Goal: Task Accomplishment & Management: Manage account settings

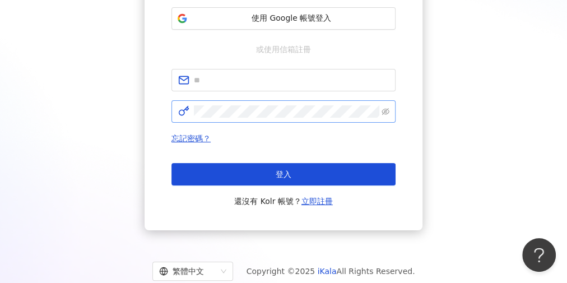
scroll to position [195, 0]
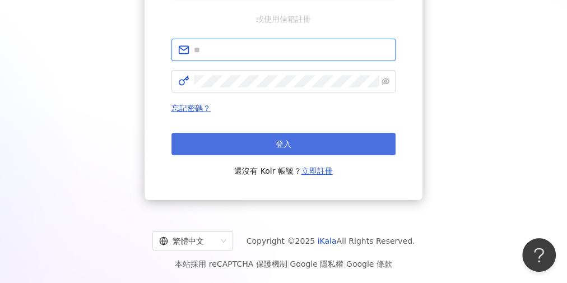
type input "**********"
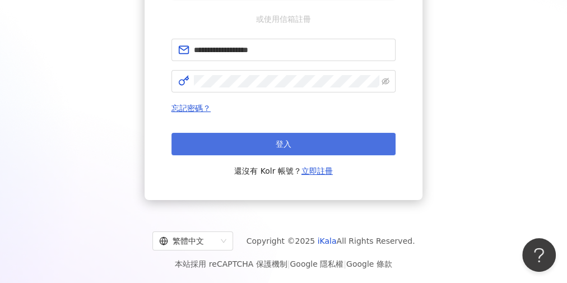
click at [247, 147] on button "登入" at bounding box center [284, 144] width 224 height 22
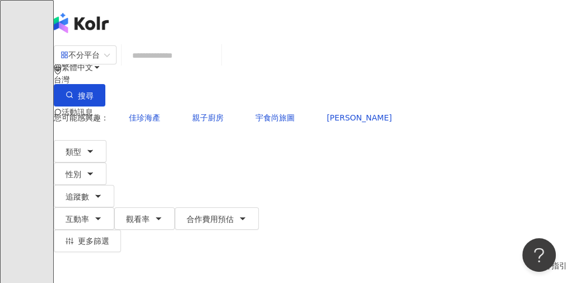
click at [111, 45] on div "不分平台 台灣 搜尋 您可能感興趣： 佳珍海產 親子廚房 宇食尚旅圖 小[PERSON_NAME] 類型 性別 追蹤數 互動率 觀看率 合作費用預估 更多篩選…" at bounding box center [311, 173] width 514 height 256
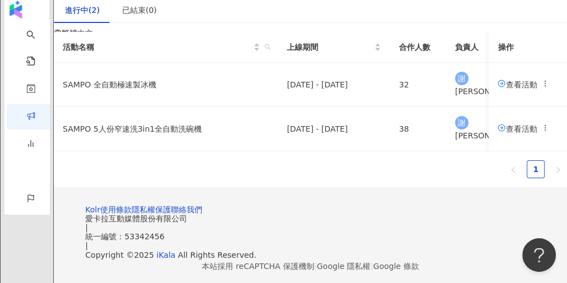
click at [295, 178] on div "活動名稱 上線期間 合作人數 負責人 備註 操作 SAMPO 全自動極速製冰機 [DATE] - [DATE] 32 謝 謝依庭 新增備註 查看活動 SAMP…" at bounding box center [311, 105] width 514 height 146
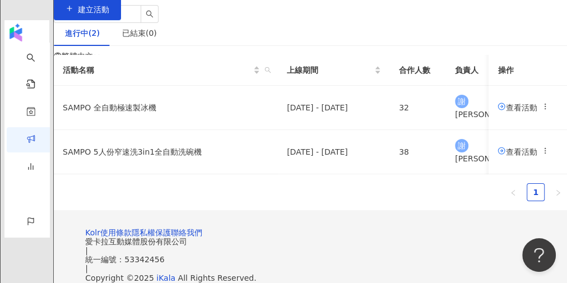
scroll to position [56, 0]
click at [177, 130] on td "SAMPO 全自動極速製冰機" at bounding box center [166, 108] width 224 height 44
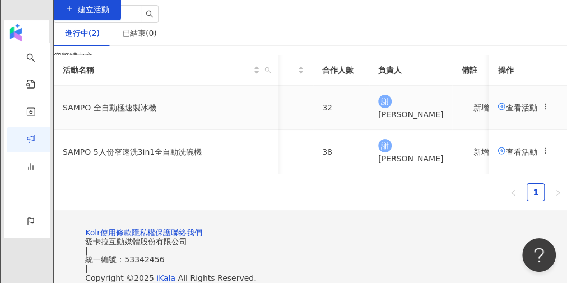
scroll to position [0, 77]
click at [498, 156] on span "查看活動" at bounding box center [517, 151] width 39 height 9
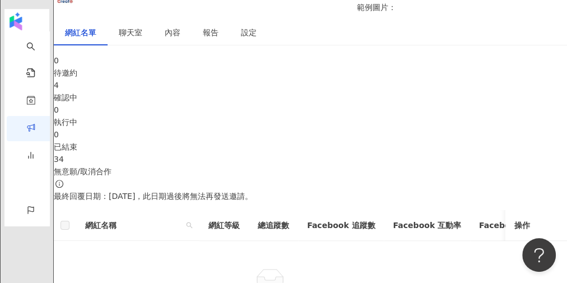
scroll to position [239, 0]
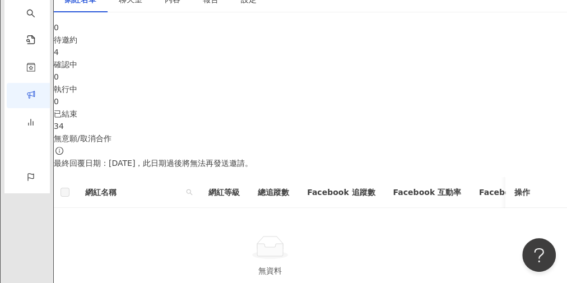
click at [196, 58] on div "4" at bounding box center [311, 52] width 514 height 12
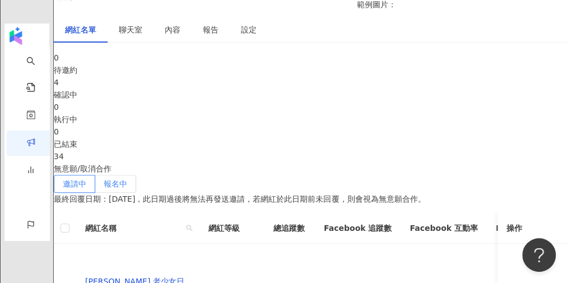
scroll to position [209, 0]
click at [480, 163] on div "無意願/取消合作" at bounding box center [311, 169] width 514 height 12
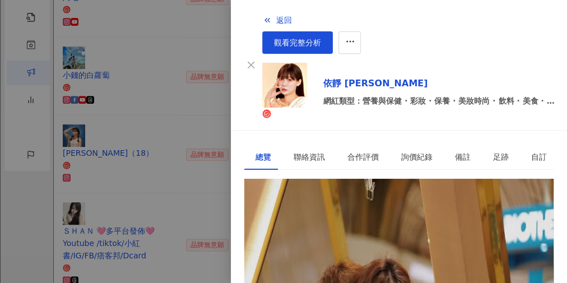
scroll to position [410, 0]
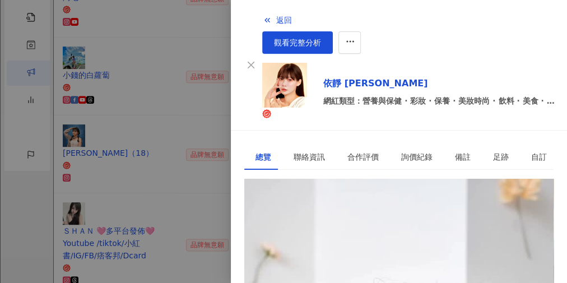
click at [75, 150] on div at bounding box center [283, 141] width 567 height 283
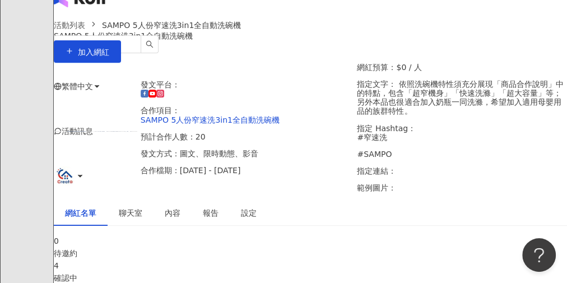
scroll to position [0, 0]
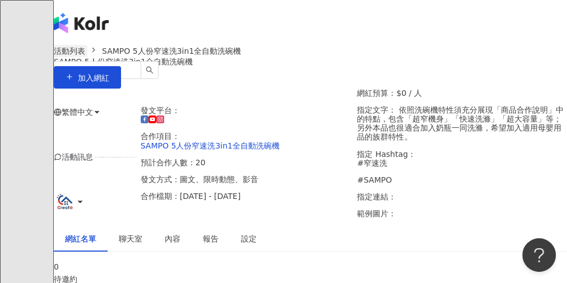
click at [87, 57] on link "活動列表" at bounding box center [70, 51] width 36 height 12
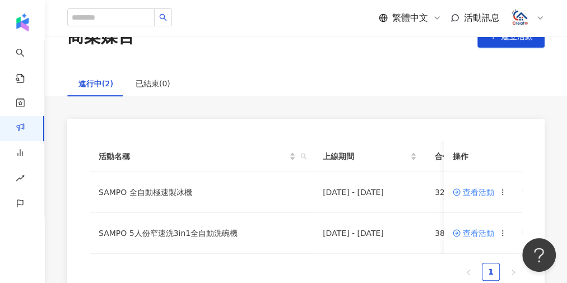
scroll to position [34, 0]
click at [473, 232] on span "查看活動" at bounding box center [473, 233] width 41 height 8
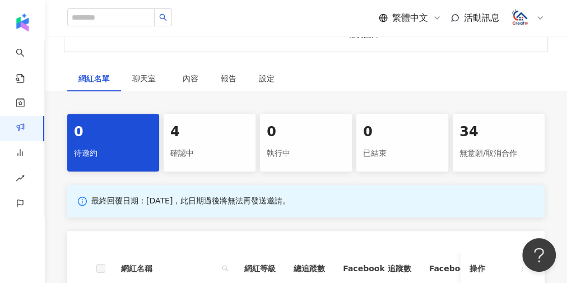
scroll to position [197, 0]
click at [476, 154] on div "無意願/取消合作" at bounding box center [499, 153] width 78 height 19
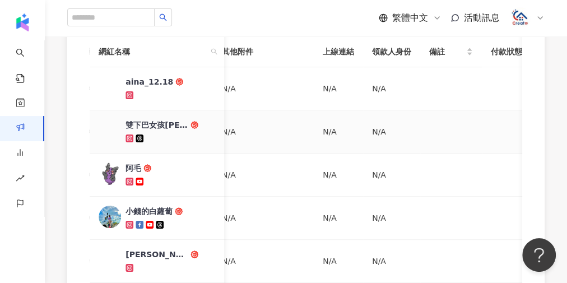
scroll to position [0, 552]
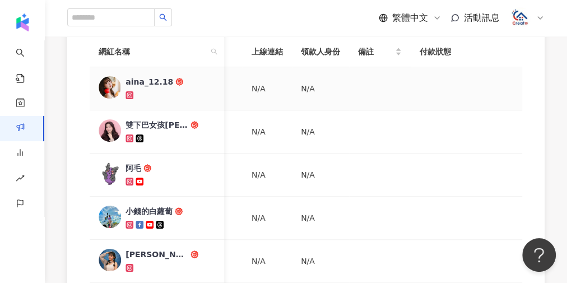
click at [147, 81] on div "aina_12.18" at bounding box center [150, 81] width 48 height 11
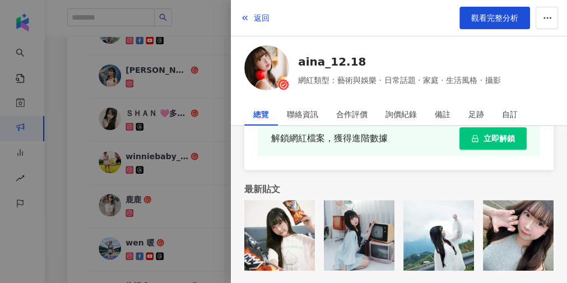
scroll to position [552, 0]
click at [170, 90] on div at bounding box center [283, 141] width 567 height 283
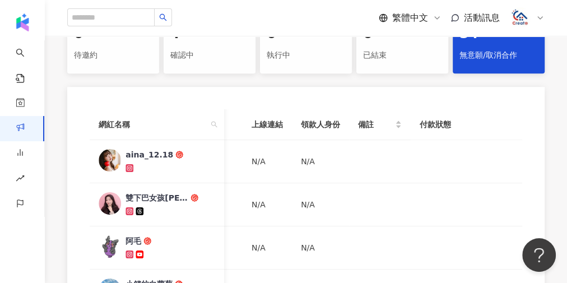
scroll to position [295, 0]
click at [160, 195] on div "雙下巴女孩[PERSON_NAME]❤｜美食·旅遊·社群·生活·3C" at bounding box center [157, 197] width 63 height 11
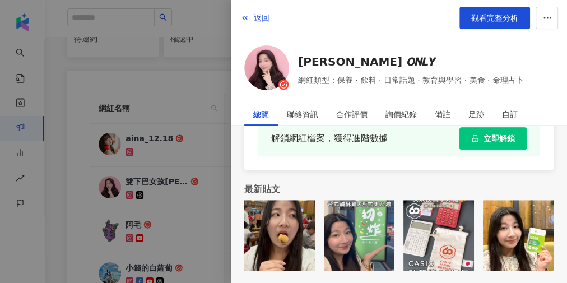
scroll to position [312, 0]
click at [189, 199] on div at bounding box center [283, 141] width 567 height 283
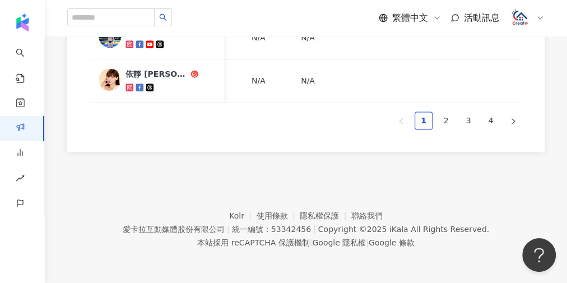
scroll to position [734, 0]
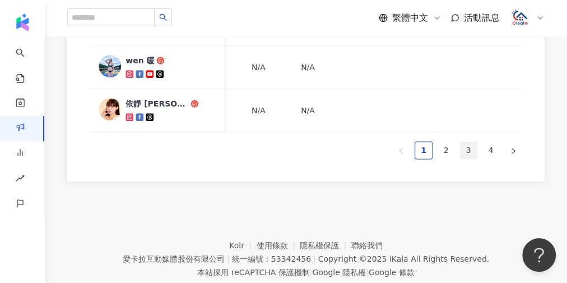
click at [465, 155] on link "3" at bounding box center [468, 150] width 17 height 17
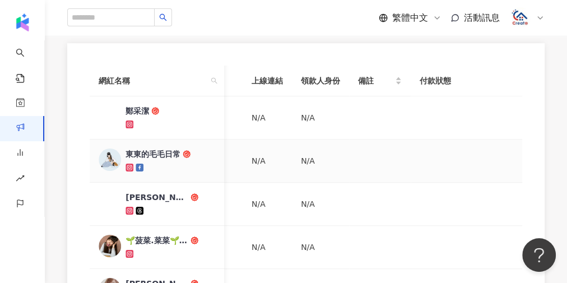
scroll to position [364, 0]
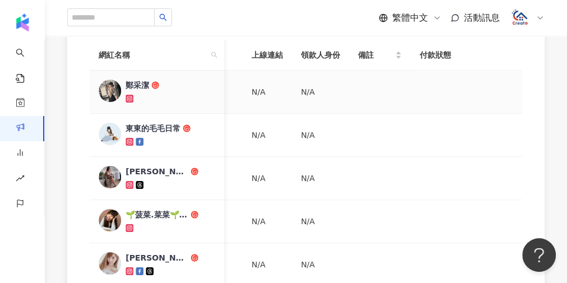
click at [148, 86] on div "鄭采潔" at bounding box center [138, 85] width 24 height 11
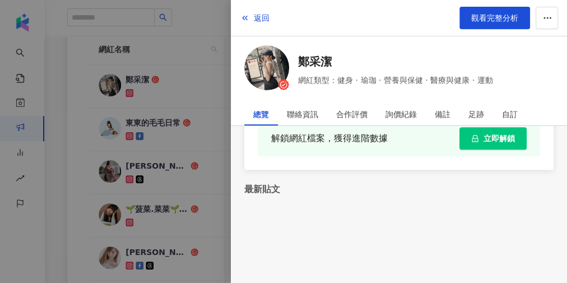
scroll to position [370, 0]
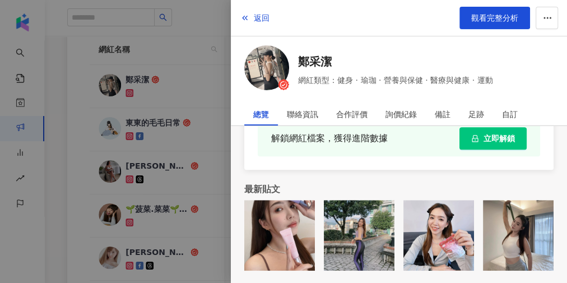
click at [196, 90] on div at bounding box center [283, 141] width 567 height 283
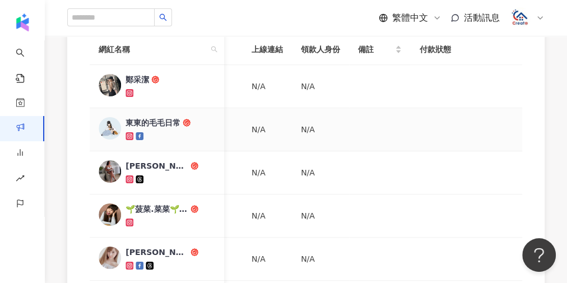
click at [159, 122] on div "東東的毛毛日常" at bounding box center [153, 122] width 55 height 11
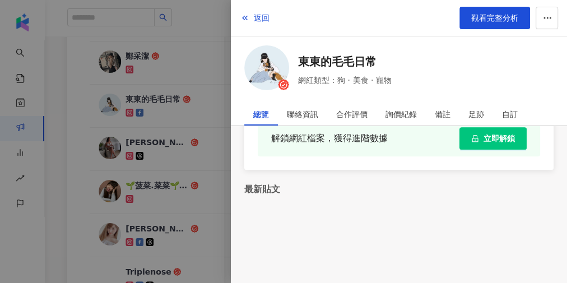
scroll to position [394, 0]
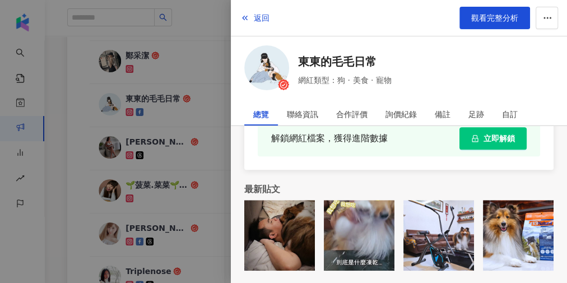
click at [203, 166] on div at bounding box center [283, 141] width 567 height 283
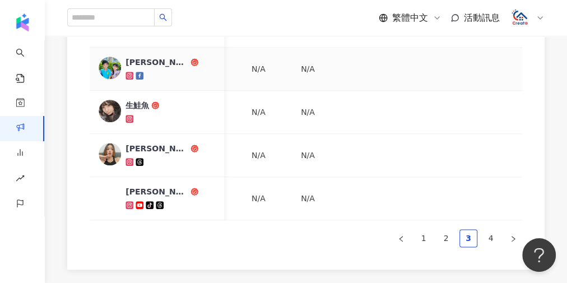
scroll to position [697, 0]
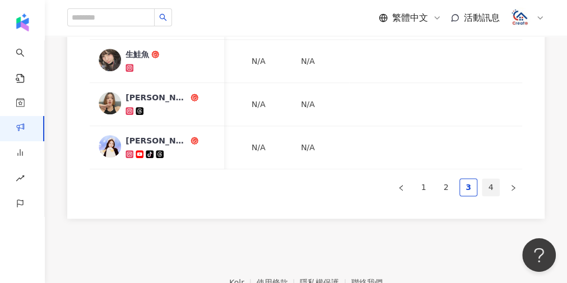
click at [494, 196] on link "4" at bounding box center [491, 187] width 17 height 17
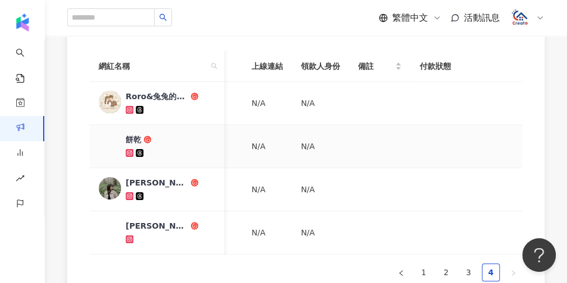
scroll to position [354, 0]
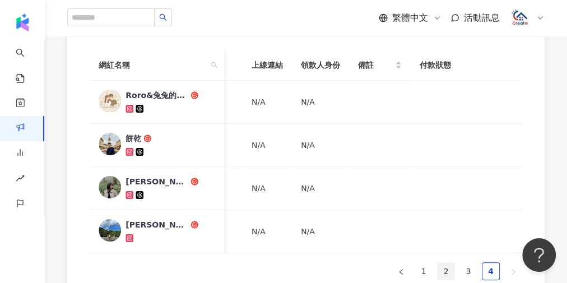
click at [446, 272] on link "2" at bounding box center [446, 271] width 17 height 17
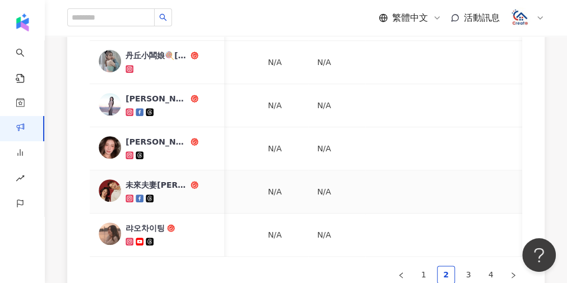
scroll to position [611, 0]
click at [154, 181] on div "未來夫妻Monica & Kim" at bounding box center [157, 184] width 63 height 11
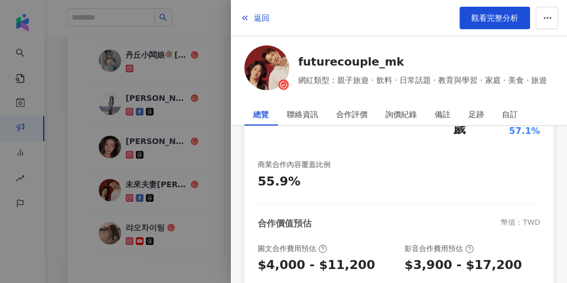
scroll to position [360, 0]
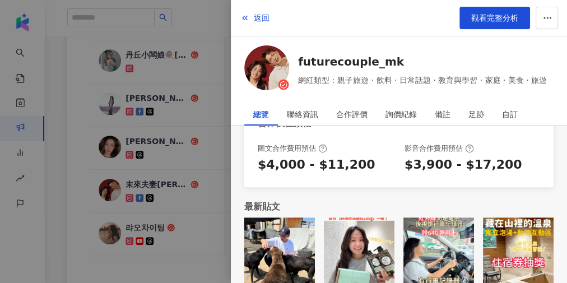
click at [74, 167] on div at bounding box center [283, 141] width 567 height 283
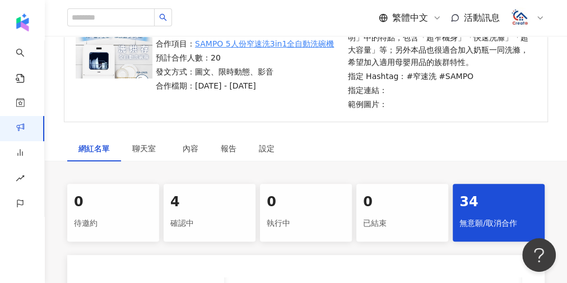
scroll to position [0, 0]
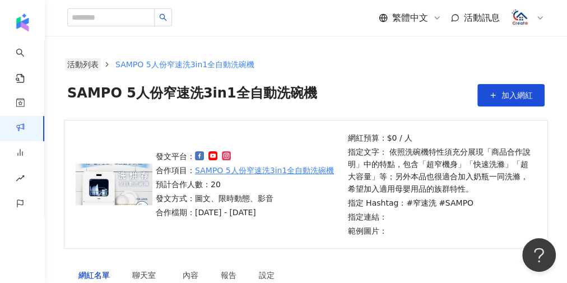
click at [95, 63] on link "活動列表" at bounding box center [83, 64] width 36 height 12
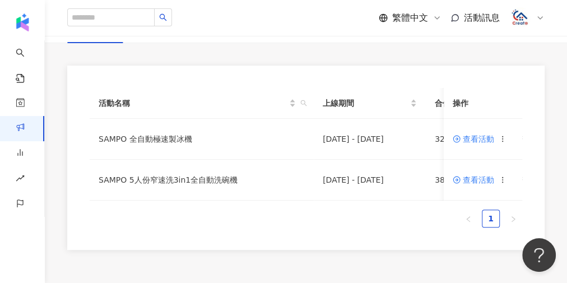
scroll to position [86, 0]
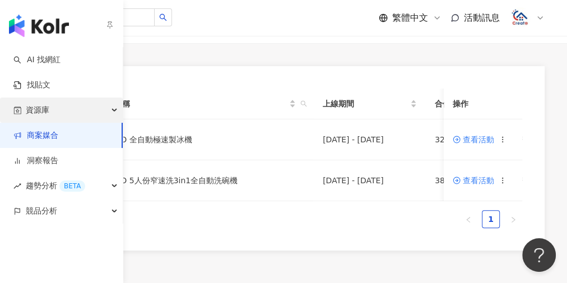
click at [64, 107] on div "資源庫" at bounding box center [61, 110] width 123 height 25
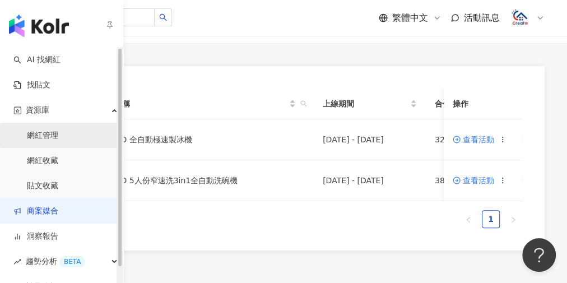
click at [44, 138] on link "網紅管理" at bounding box center [42, 135] width 31 height 11
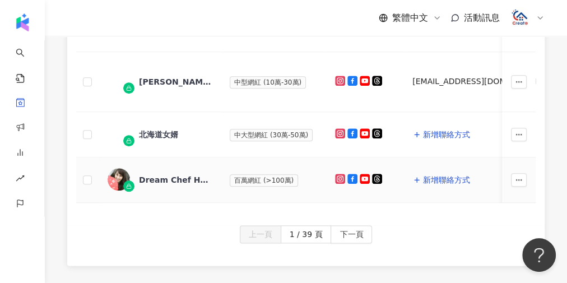
scroll to position [607, 0]
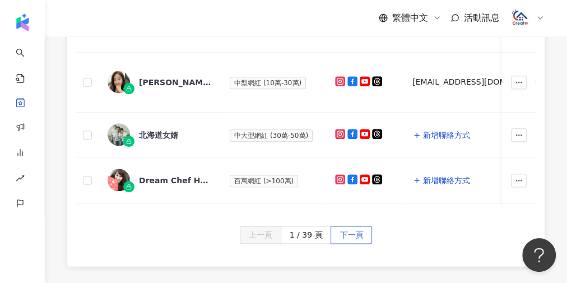
click at [353, 232] on span "下一頁" at bounding box center [352, 235] width 24 height 18
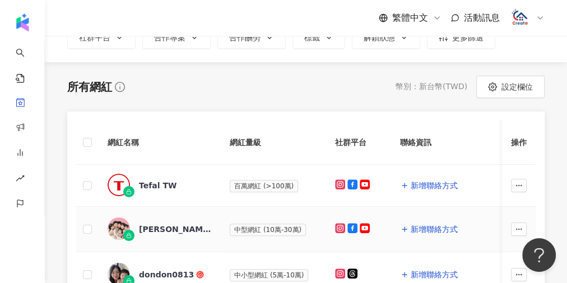
scroll to position [53, 0]
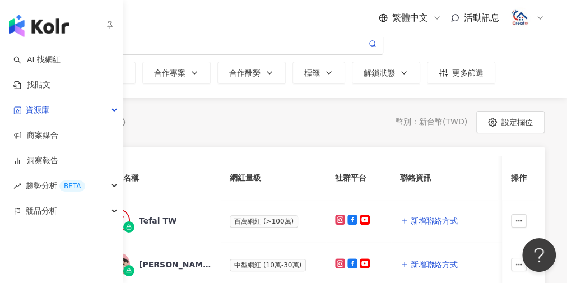
click at [36, 23] on img "button" at bounding box center [39, 26] width 60 height 22
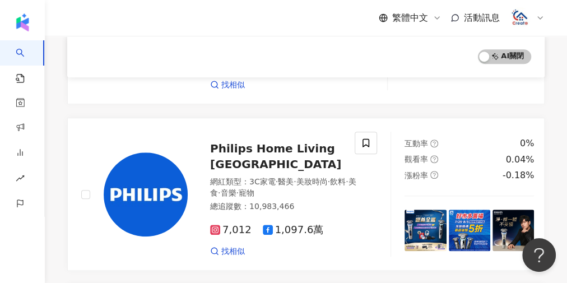
scroll to position [350, 0]
